Goal: Task Accomplishment & Management: Use online tool/utility

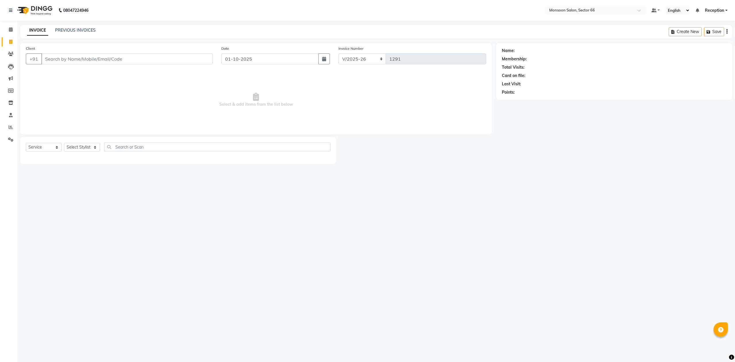
select select "3741"
select select "service"
click at [107, 56] on input "Client" at bounding box center [126, 58] width 171 height 11
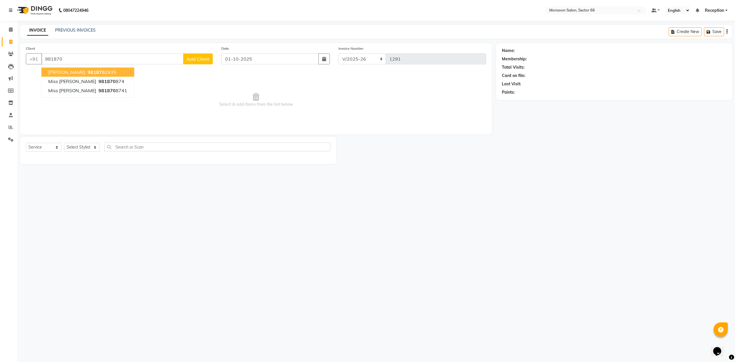
click at [110, 72] on ngb-highlight "981870 2935" at bounding box center [101, 72] width 30 height 6
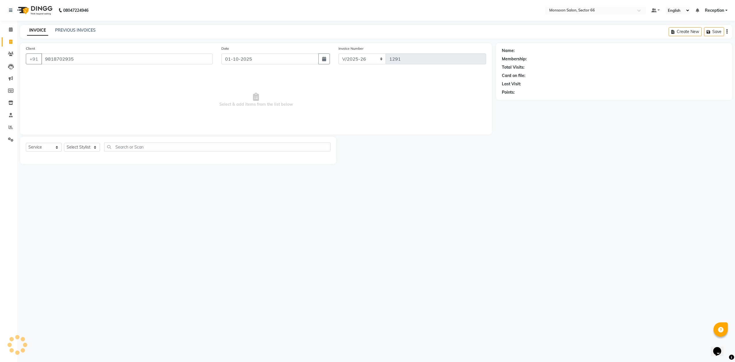
type input "9818702935"
select select "1: Object"
click at [11, 40] on icon at bounding box center [10, 42] width 3 height 4
select select "service"
select select "3741"
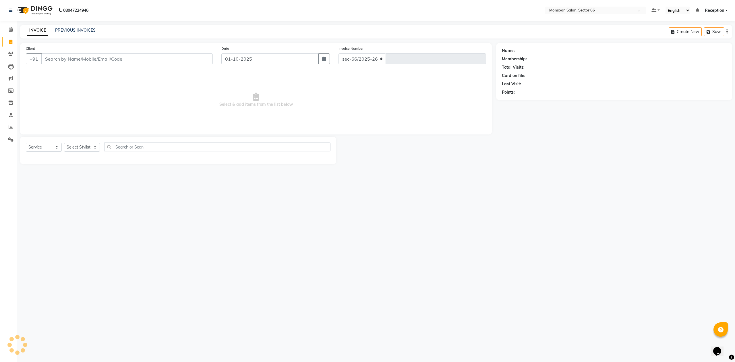
type input "1291"
